Goal: Task Accomplishment & Management: Use online tool/utility

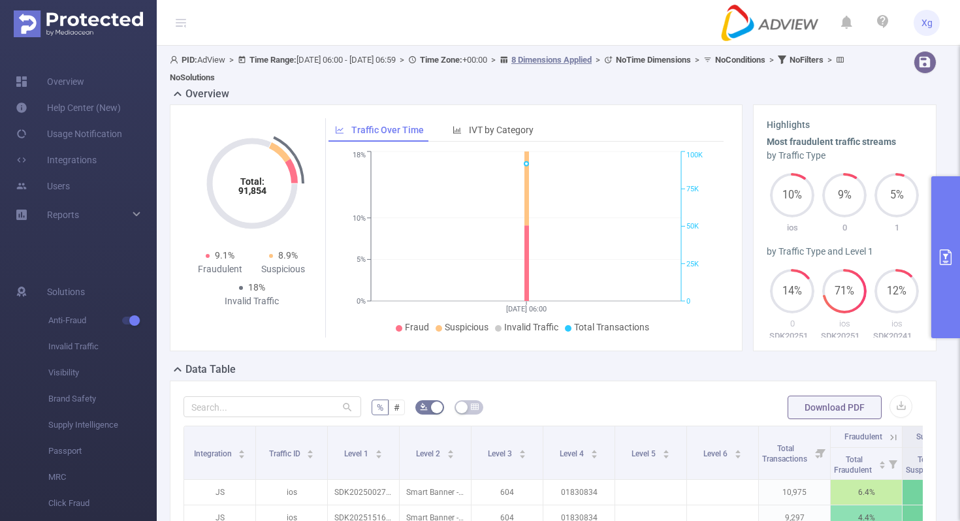
click at [957, 211] on button "primary" at bounding box center [945, 257] width 29 height 162
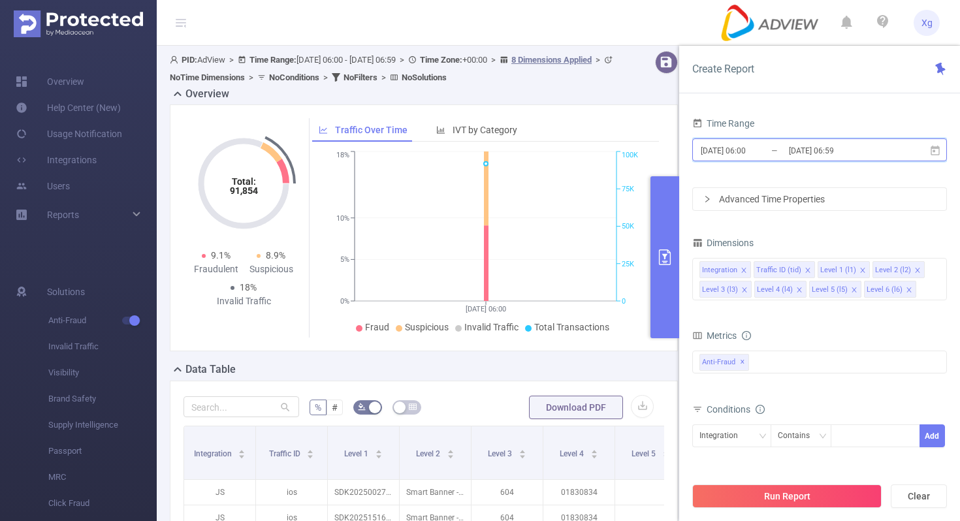
click at [935, 152] on icon at bounding box center [935, 150] width 9 height 10
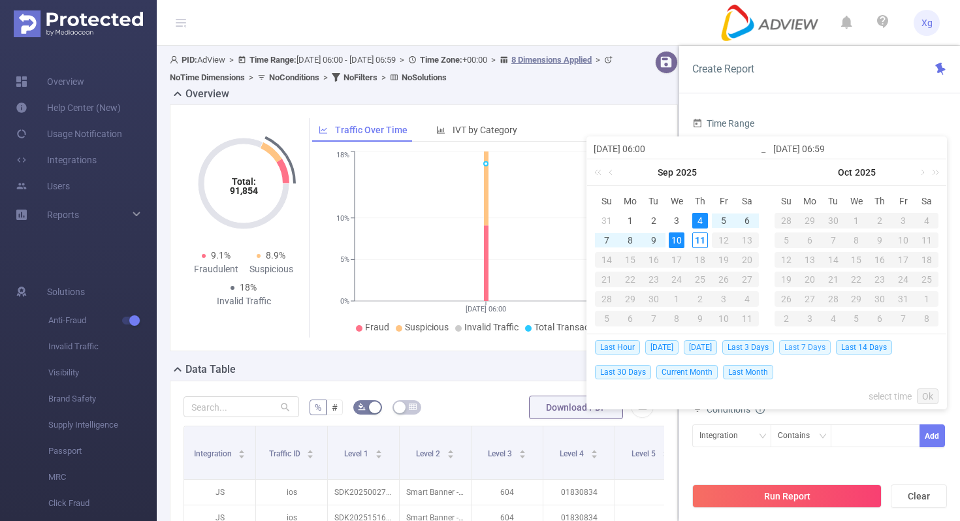
click at [819, 349] on span "Last 7 Days" at bounding box center [805, 347] width 52 height 14
type input "[DATE] 00:00"
type input "[DATE] 23:59"
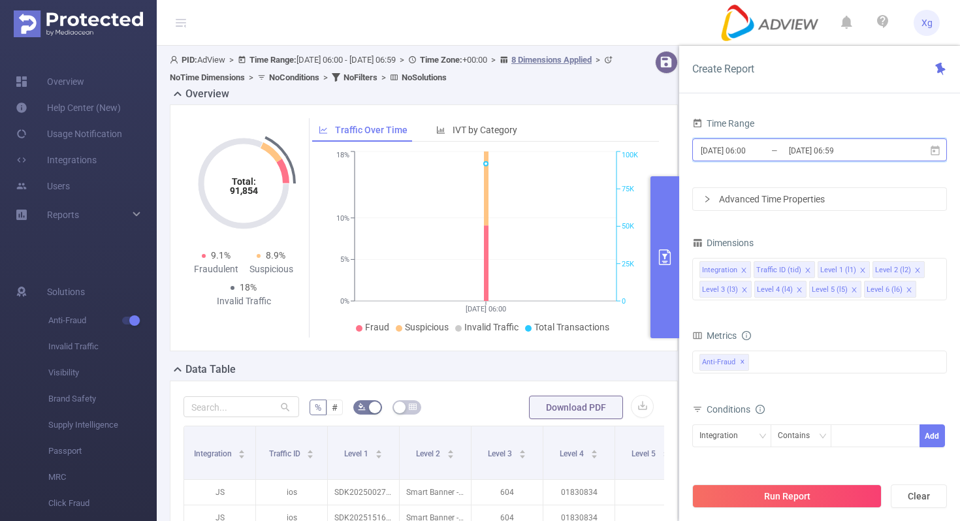
click at [935, 150] on icon at bounding box center [935, 150] width 9 height 10
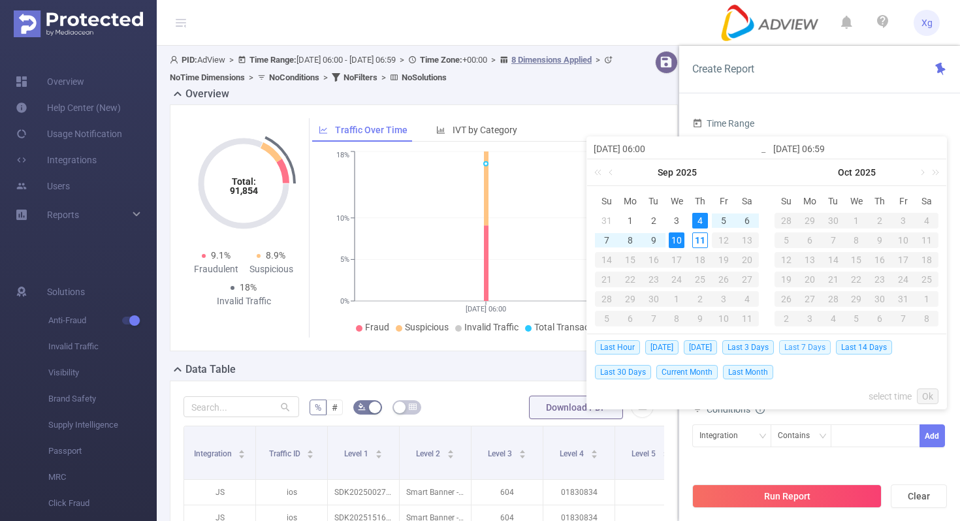
click at [812, 341] on span "Last 7 Days" at bounding box center [805, 347] width 52 height 14
type input "[DATE] 00:00"
type input "[DATE] 23:59"
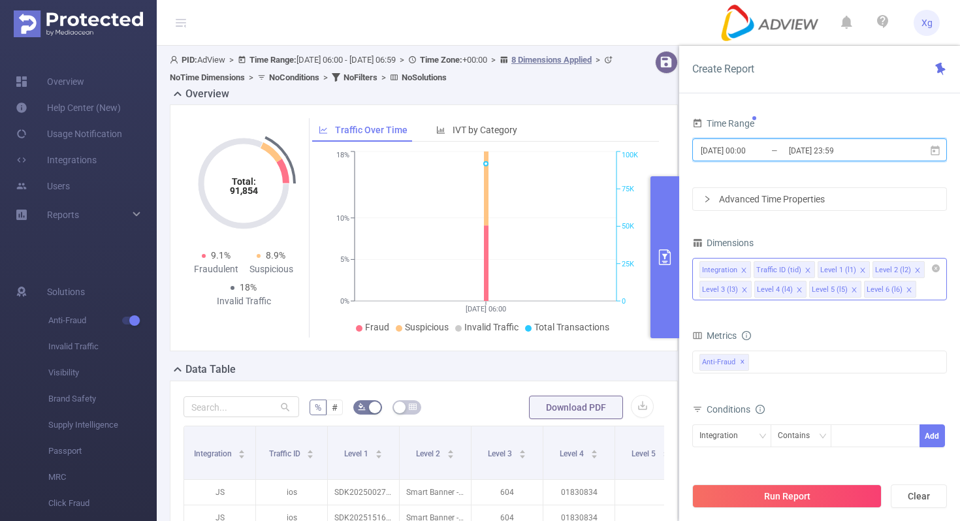
click at [745, 269] on icon "icon: close" at bounding box center [744, 270] width 7 height 7
click at [750, 269] on icon "icon: close" at bounding box center [753, 270] width 7 height 7
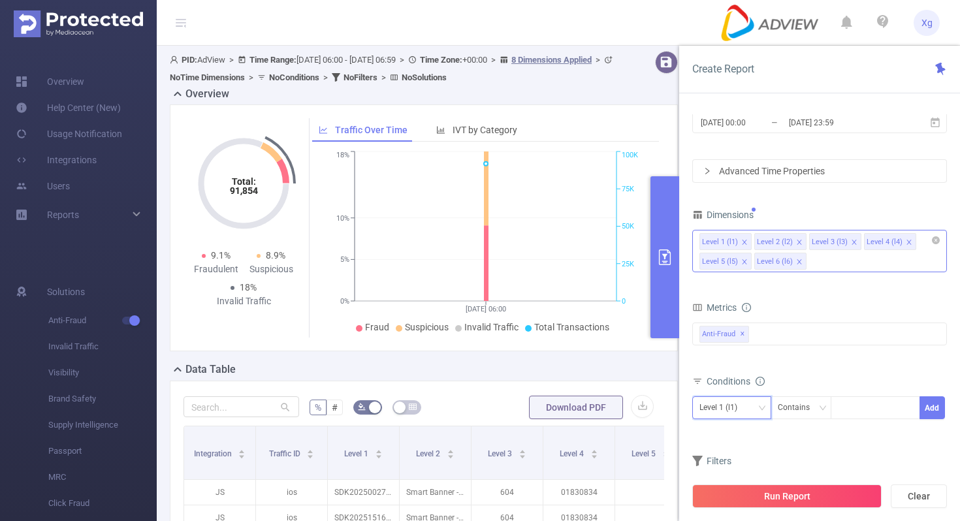
click at [759, 401] on div "Level 1 (l1)" at bounding box center [731, 408] width 65 height 22
click at [747, 274] on li "Level 1 (l1)" at bounding box center [731, 276] width 79 height 21
click at [802, 408] on div "Contains" at bounding box center [798, 408] width 41 height 22
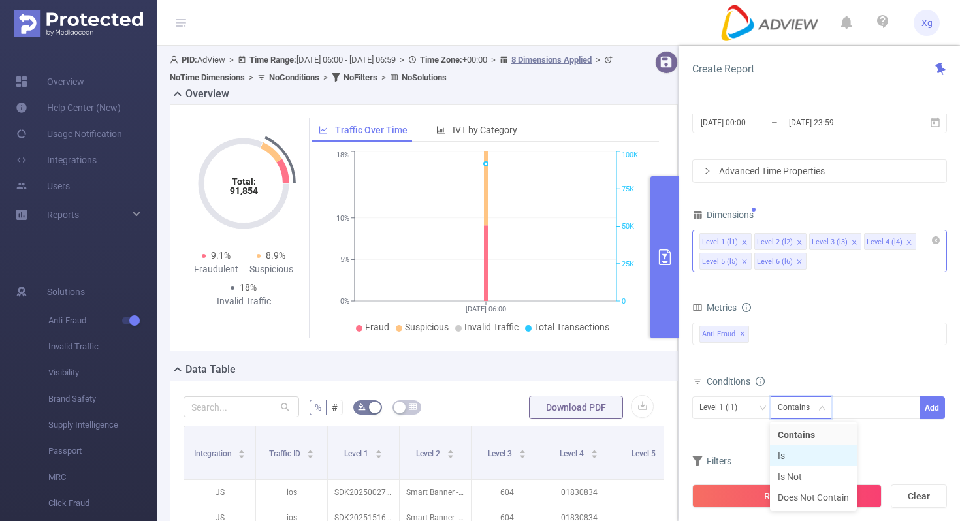
click at [796, 458] on li "Is" at bounding box center [813, 455] width 87 height 21
click at [861, 415] on div at bounding box center [875, 408] width 75 height 22
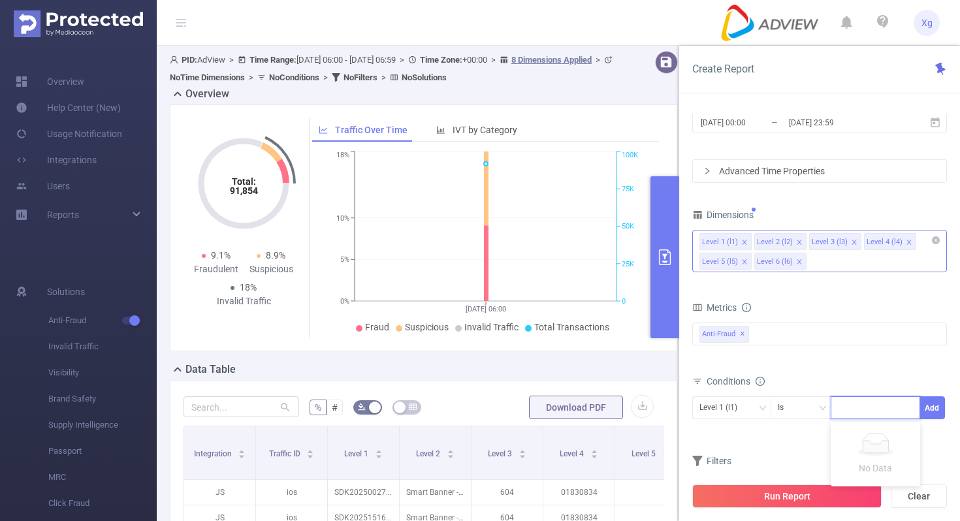
paste input "SDK202510271004256da3wod9v71vh1i"
type input "SDK202510271004256da3wod9v71vh1i"
click at [935, 413] on button "Add" at bounding box center [932, 407] width 25 height 23
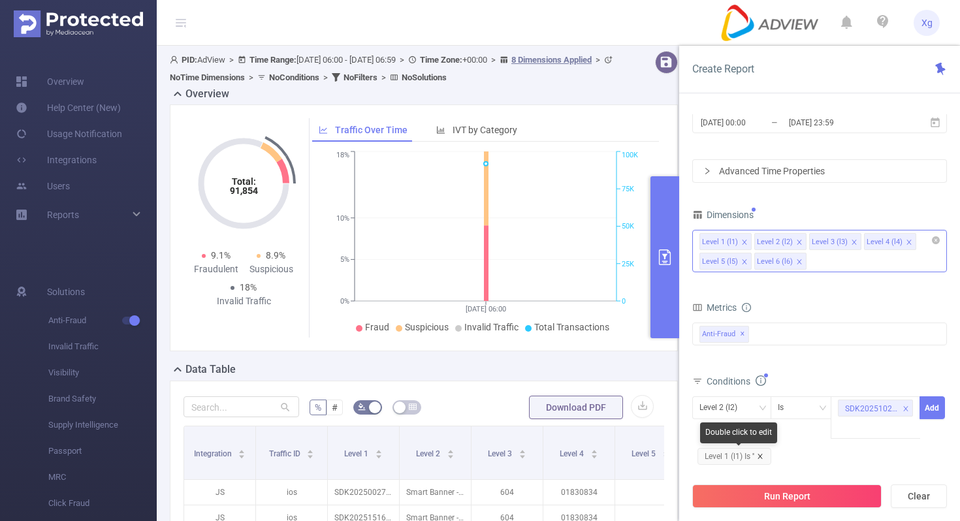
click at [764, 455] on icon "icon: close" at bounding box center [760, 456] width 7 height 7
click at [756, 415] on div "Level 2 (l2)" at bounding box center [731, 408] width 65 height 22
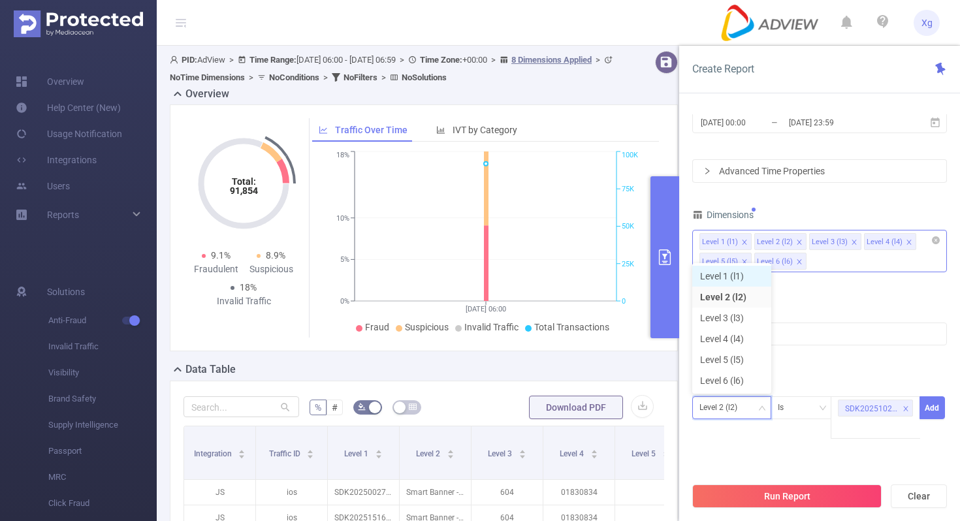
click at [746, 274] on li "Level 1 (l1)" at bounding box center [731, 276] width 79 height 21
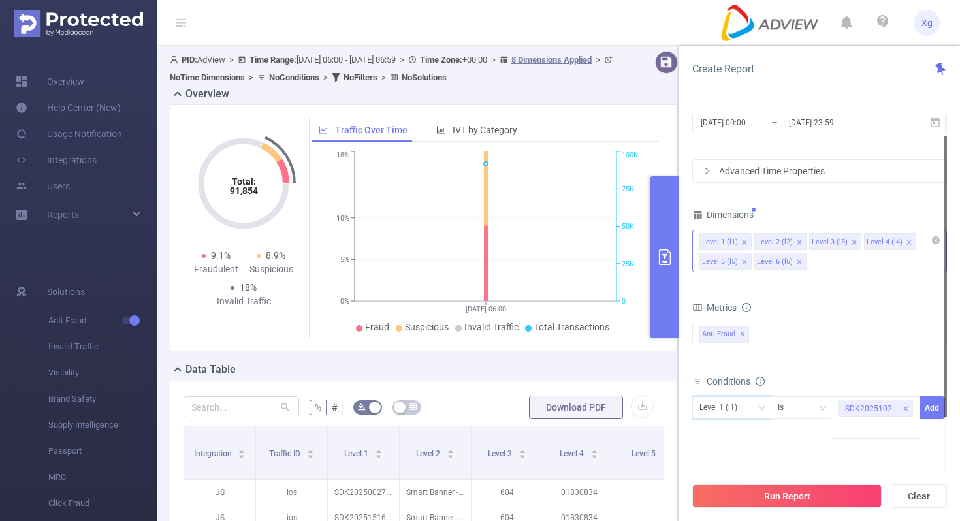
click at [945, 406] on div at bounding box center [945, 276] width 3 height 280
click at [937, 406] on button "Add" at bounding box center [932, 407] width 25 height 23
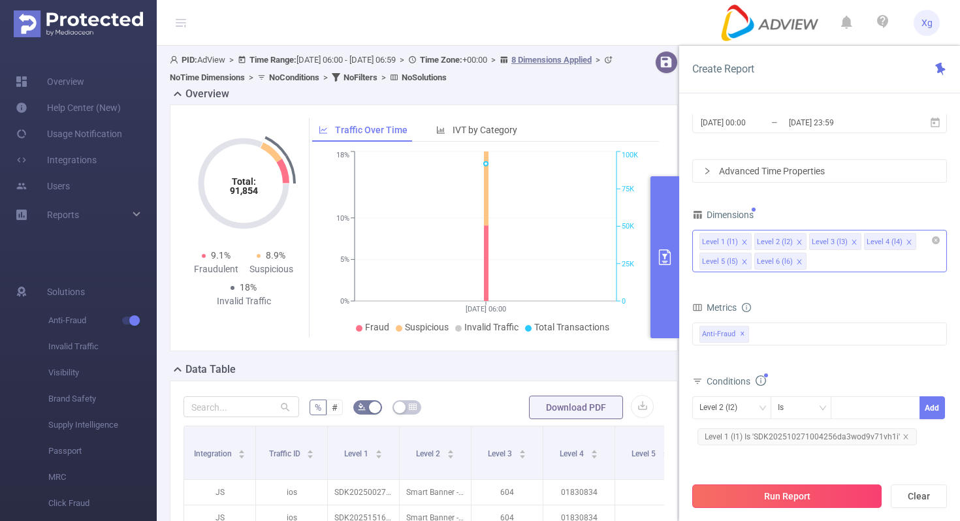
click at [782, 491] on button "Run Report" at bounding box center [786, 497] width 189 height 24
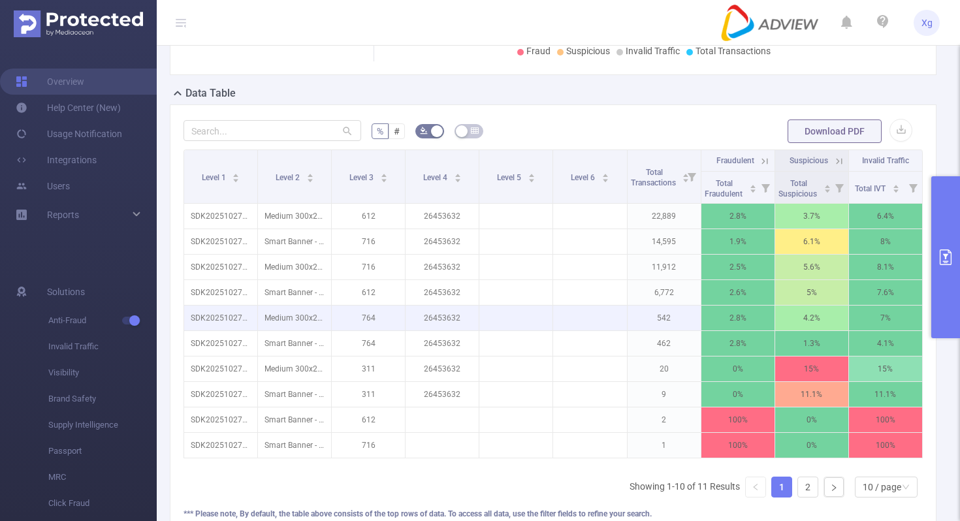
scroll to position [0, 3]
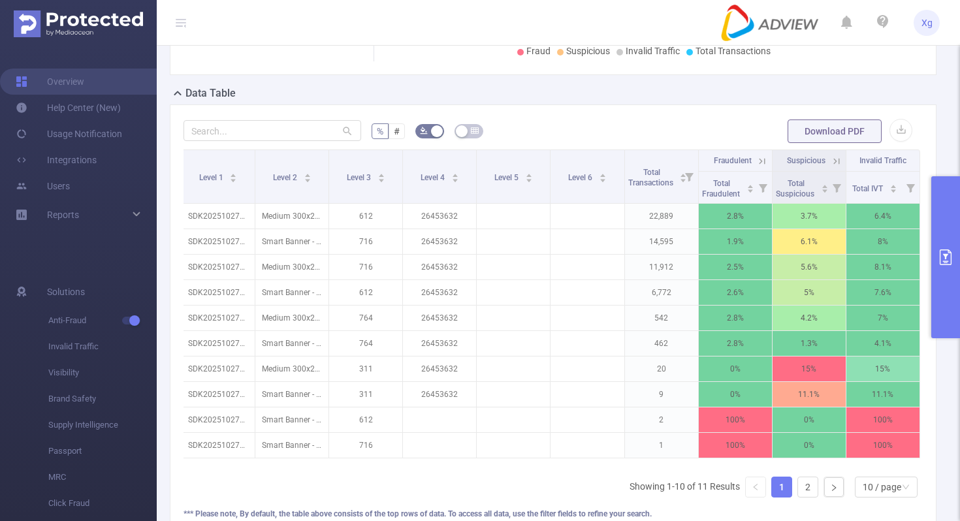
click at [953, 224] on button "primary" at bounding box center [945, 257] width 29 height 162
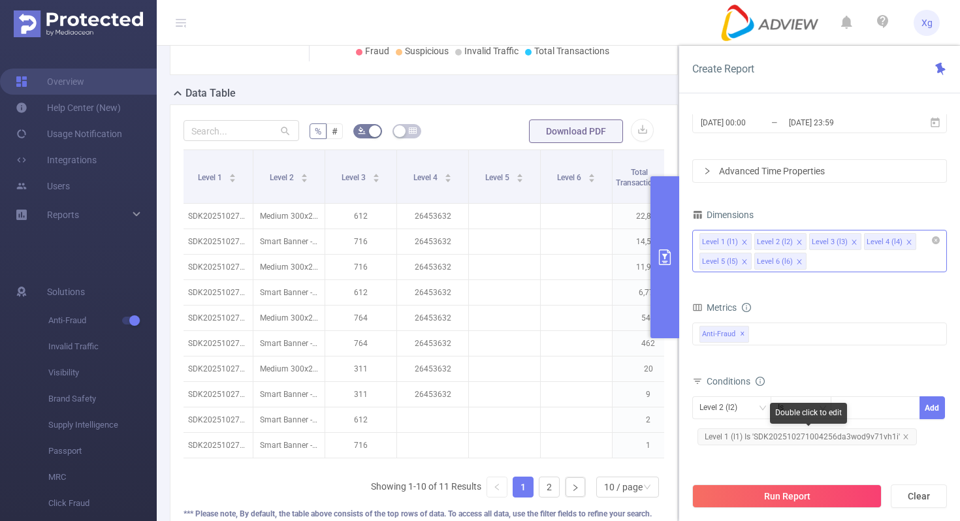
click at [813, 429] on span "Level 1 (l1) Is 'SDK202510271004256da3wod9v71vh1i'" at bounding box center [807, 436] width 219 height 17
click at [908, 407] on icon "icon: close-circle" at bounding box center [909, 407] width 8 height 8
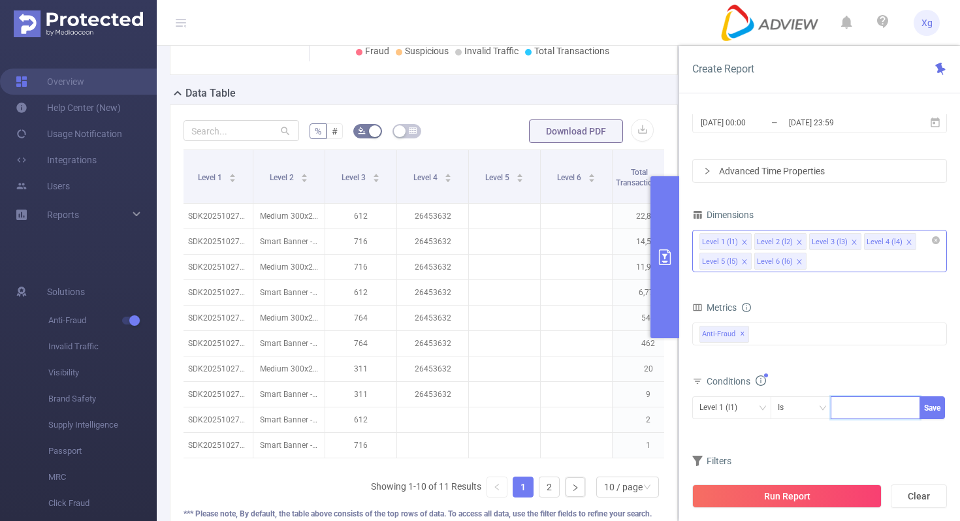
paste input "SDK202511281104106dgxm5ohe65a3ft"
type input "SDK202511281104106dgxm5ohe65a3ft"
click at [925, 405] on button "Save" at bounding box center [932, 407] width 25 height 23
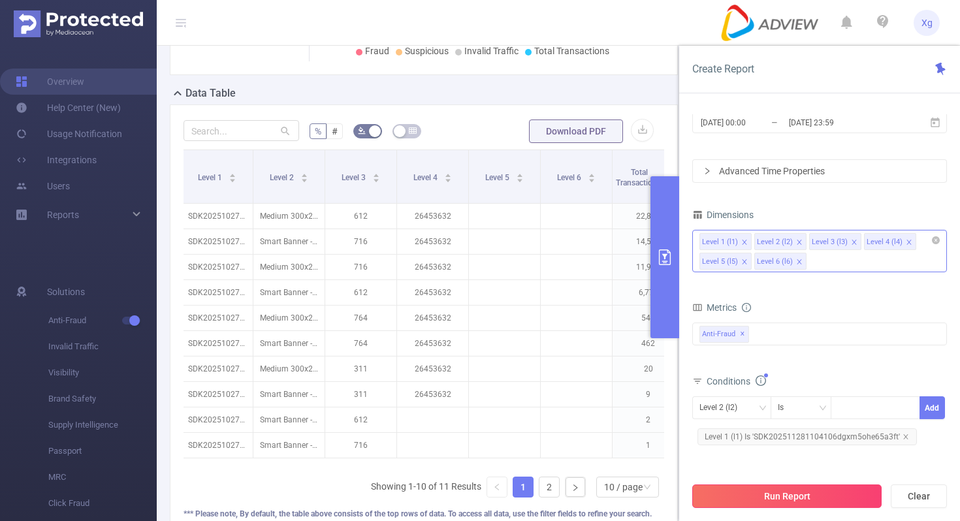
click at [794, 494] on button "Run Report" at bounding box center [786, 497] width 189 height 24
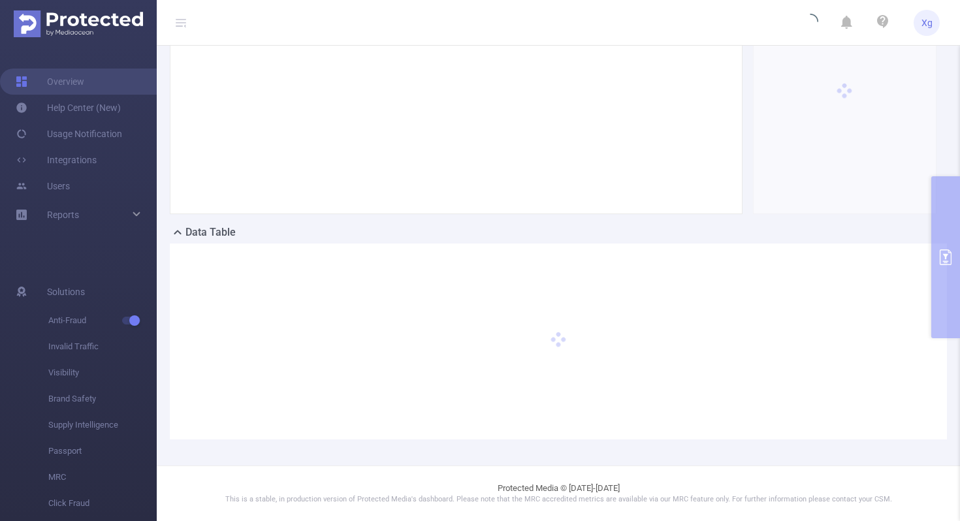
scroll to position [137, 0]
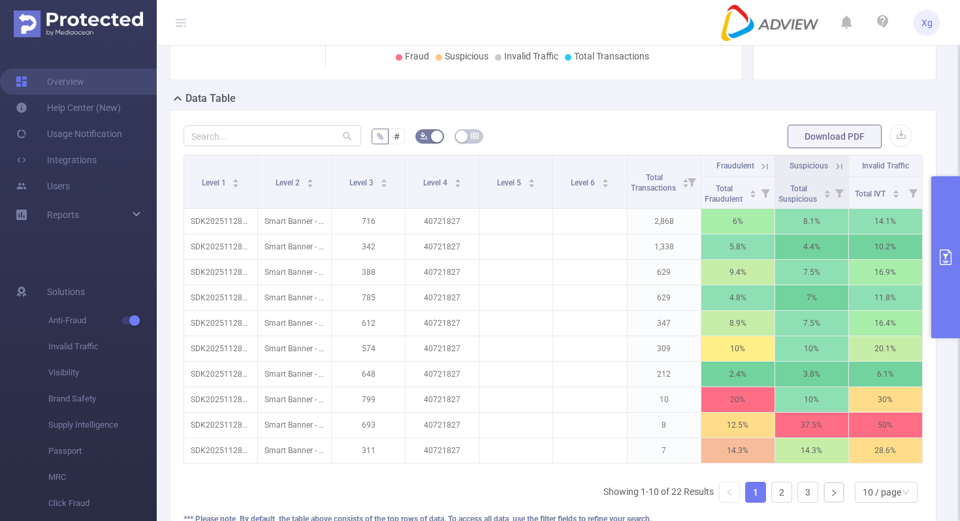
scroll to position [197, 0]
